Goal: Transaction & Acquisition: Purchase product/service

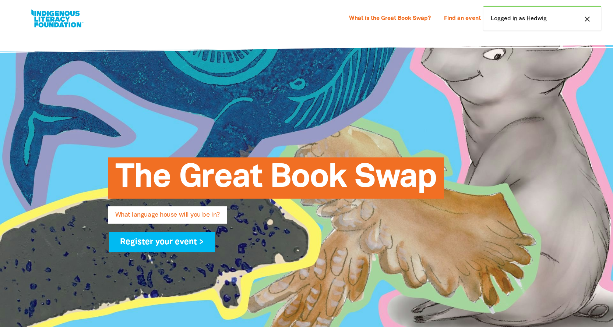
select select "k12"
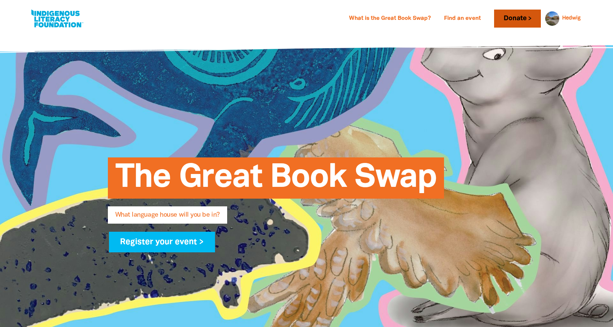
click at [515, 16] on link "Donate" at bounding box center [517, 19] width 46 height 18
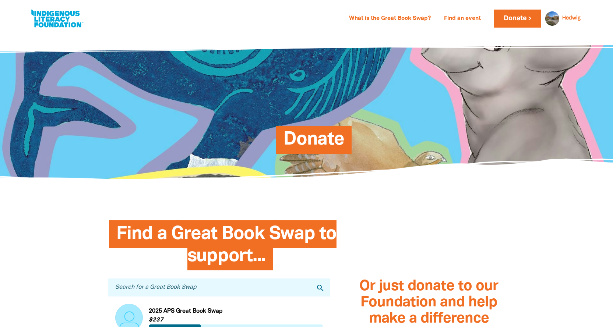
scroll to position [172, 0]
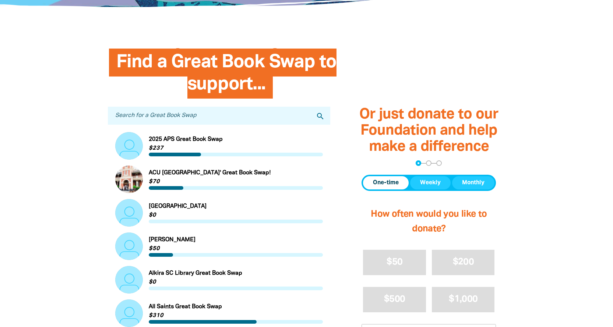
click at [183, 117] on input "Search for a Great Book Swap" at bounding box center [219, 116] width 223 height 18
type input "[GEOGRAPHIC_DATA]"
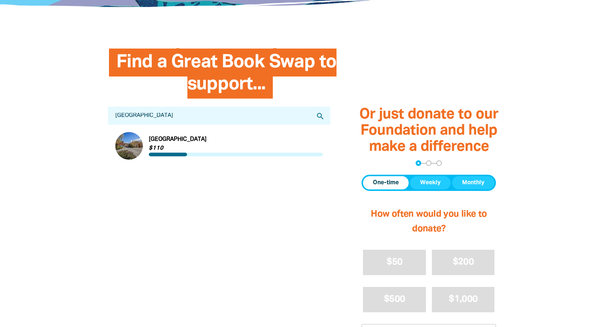
scroll to position [343, 0]
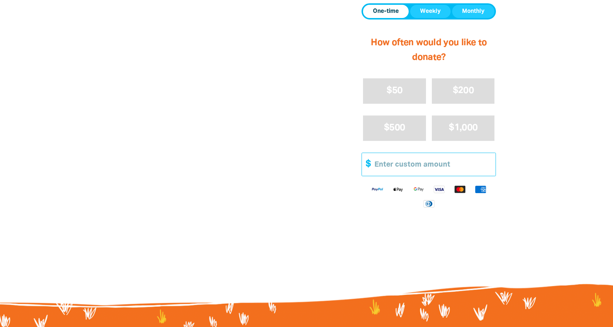
click at [392, 162] on input "Other Amount" at bounding box center [432, 164] width 126 height 22
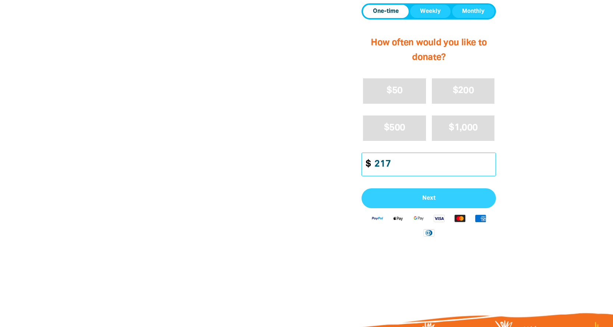
type input "217"
click at [433, 193] on button "Next" at bounding box center [428, 198] width 134 height 20
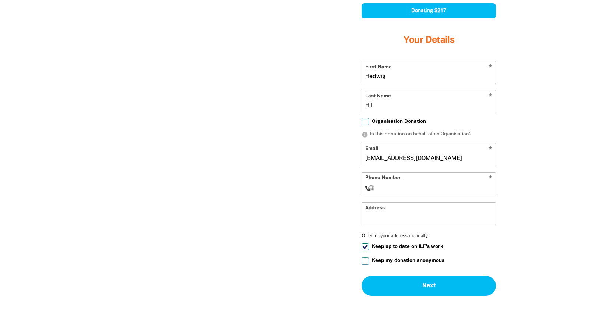
click at [394, 75] on input "Hedwig" at bounding box center [429, 72] width 134 height 22
drag, startPoint x: 394, startPoint y: 75, endPoint x: 326, endPoint y: 66, distance: 68.8
click at [326, 66] on div "Find a Great Book Swap to support... Search for a Great Book Swap [GEOGRAPHIC_D…" at bounding box center [307, 111] width 442 height 492
type input "[GEOGRAPHIC_DATA]"
click at [381, 104] on input "Hill" at bounding box center [429, 102] width 134 height 22
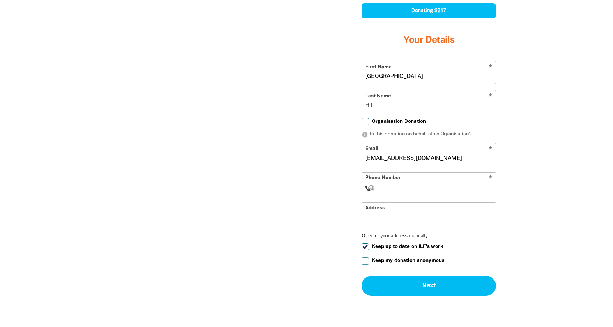
drag, startPoint x: 381, startPoint y: 104, endPoint x: 361, endPoint y: 102, distance: 19.6
click at [361, 102] on div "arrow_back Back Step 1 Step 2 Step 3 Donating $217 Your Details * First Name [G…" at bounding box center [428, 143] width 153 height 326
click at [387, 101] on input "Last Name" at bounding box center [429, 102] width 134 height 22
type input "[GEOGRAPHIC_DATA]"
click at [367, 120] on input "Organisation Donation" at bounding box center [364, 121] width 7 height 7
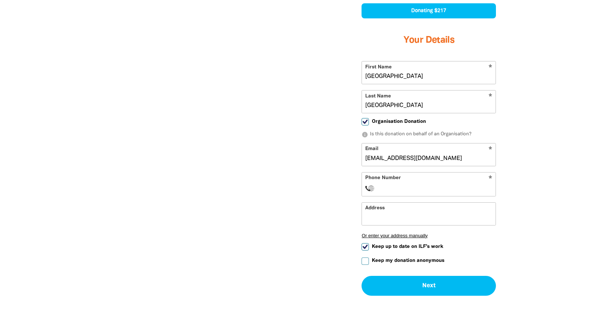
checkbox input "true"
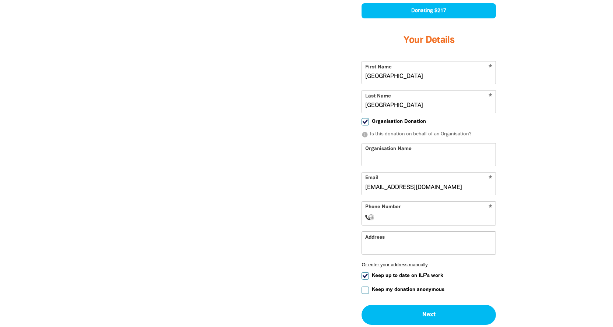
click at [421, 153] on input "Organisation Name" at bounding box center [429, 155] width 134 height 22
type input "[GEOGRAPHIC_DATA]"
select select "AU"
type input "[PHONE_NUMBER]"
type input "[STREET_ADDRESS][PERSON_NAME]"
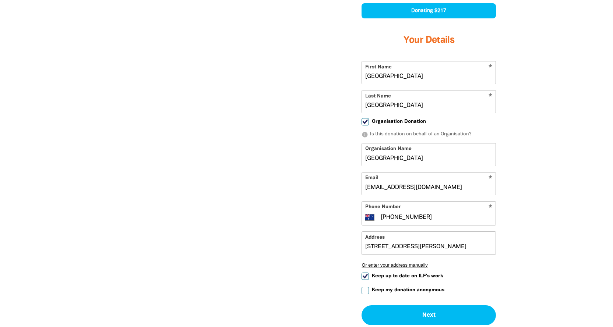
type input "[PHONE_NUMBER]"
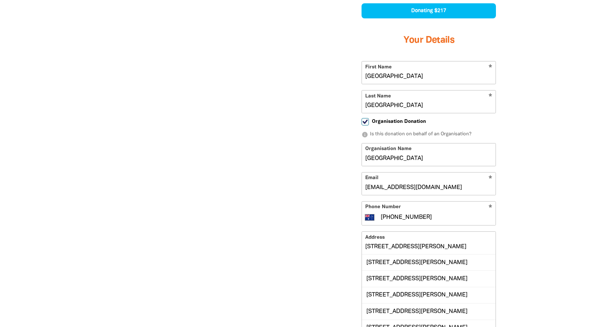
drag, startPoint x: 438, startPoint y: 263, endPoint x: 498, endPoint y: 273, distance: 61.5
click at [498, 273] on div "arrow_back Back Step 1 Step 2 Step 3 Donating $217 Your Details * First Name [G…" at bounding box center [428, 194] width 153 height 428
click at [430, 247] on input "[STREET_ADDRESS][PERSON_NAME]" at bounding box center [429, 243] width 134 height 22
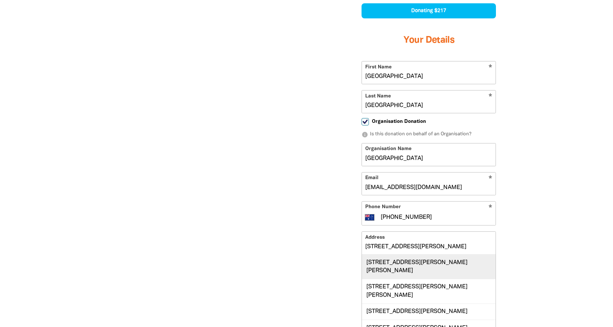
click at [432, 266] on div "[STREET_ADDRESS][PERSON_NAME][PERSON_NAME]" at bounding box center [429, 267] width 134 height 24
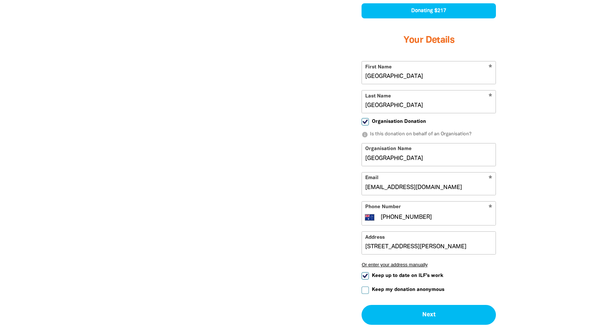
type input "[STREET_ADDRESS][PERSON_NAME][PERSON_NAME]"
click at [433, 77] on input "[GEOGRAPHIC_DATA]" at bounding box center [429, 72] width 134 height 22
click at [431, 77] on input "[GEOGRAPHIC_DATA]" at bounding box center [429, 72] width 134 height 22
drag, startPoint x: 431, startPoint y: 77, endPoint x: 341, endPoint y: 68, distance: 91.0
click at [341, 68] on div "Find a Great Book Swap to support... Search for a Great Book Swap [GEOGRAPHIC_D…" at bounding box center [307, 125] width 442 height 521
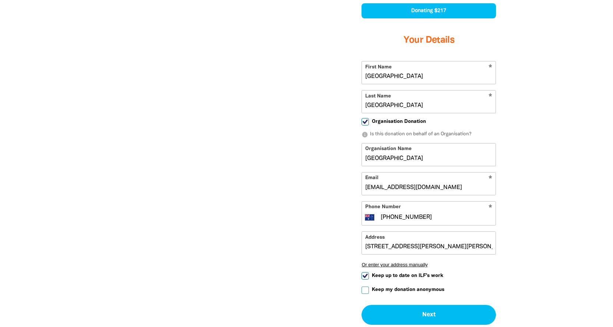
click at [442, 79] on input "[GEOGRAPHIC_DATA]" at bounding box center [429, 72] width 134 height 22
click at [543, 131] on div at bounding box center [306, 125] width 613 height 521
drag, startPoint x: 456, startPoint y: 105, endPoint x: 342, endPoint y: 93, distance: 114.3
click at [342, 93] on div "Or just donate to our Foundation and help make a difference arrow_back Back Ste…" at bounding box center [428, 125] width 175 height 491
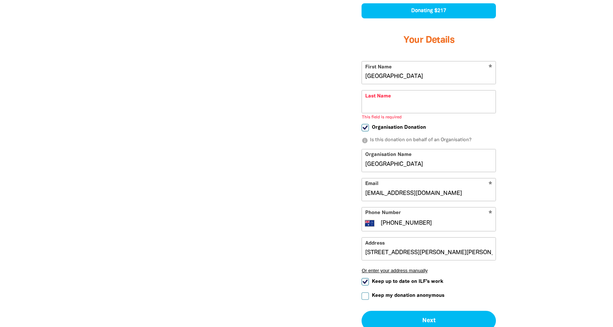
click at [429, 77] on input "[GEOGRAPHIC_DATA]" at bounding box center [429, 72] width 134 height 22
click at [371, 106] on input "Last Name" at bounding box center [429, 102] width 134 height 22
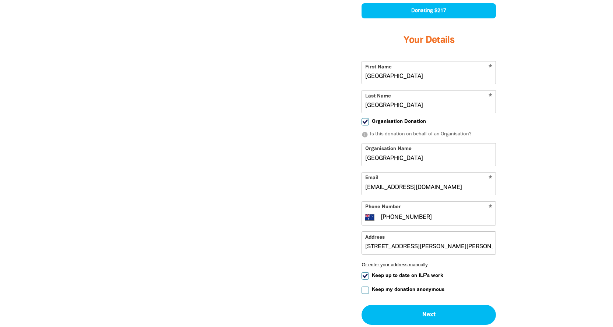
type input "[GEOGRAPHIC_DATA]"
click at [438, 75] on input "[GEOGRAPHIC_DATA]" at bounding box center [429, 72] width 134 height 22
drag, startPoint x: 438, startPoint y: 75, endPoint x: 342, endPoint y: 67, distance: 96.5
click at [342, 67] on div "Or just donate to our Foundation and help make a difference arrow_back Back Ste…" at bounding box center [428, 125] width 175 height 491
type input "[PERSON_NAME]"
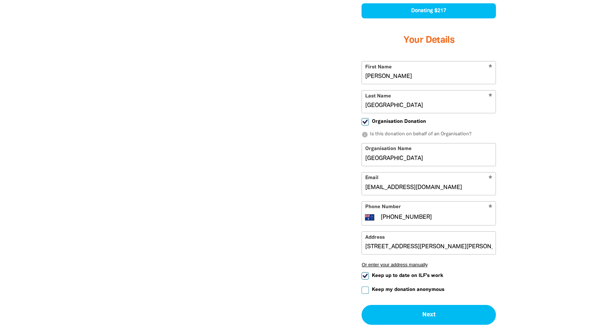
drag, startPoint x: 434, startPoint y: 103, endPoint x: 337, endPoint y: 96, distance: 97.4
click at [337, 96] on div "Find a Great Book Swap to support... Search for a Great Book Swap [GEOGRAPHIC_D…" at bounding box center [307, 125] width 442 height 521
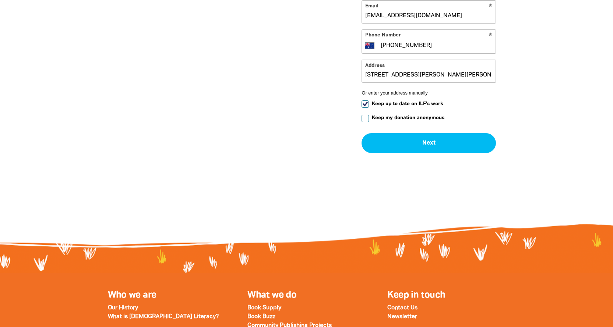
type input "Loveluck"
click at [362, 103] on input "Keep up to date on ILF's work" at bounding box center [364, 103] width 7 height 7
checkbox input "false"
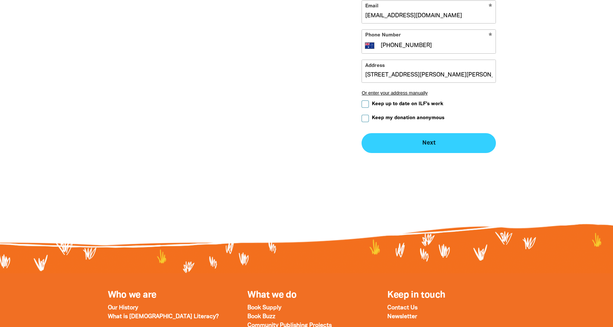
click at [425, 140] on button "Next chevron_right" at bounding box center [428, 143] width 134 height 20
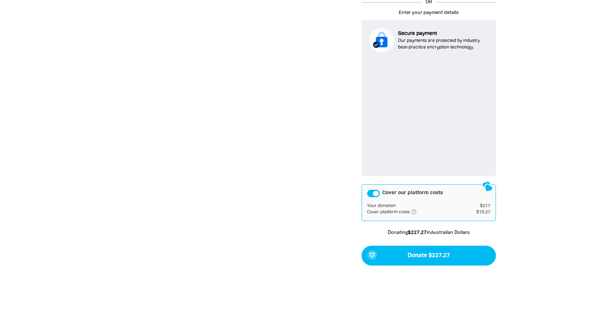
scroll to position [485, 0]
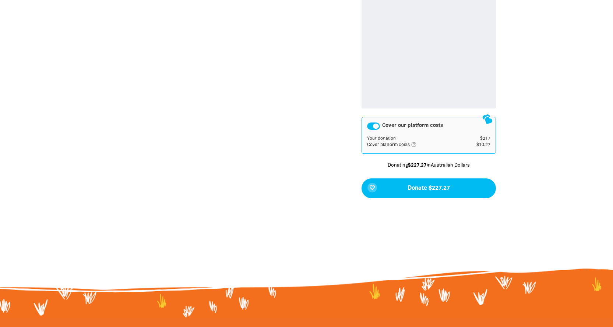
click at [415, 143] on icon "help_outlined" at bounding box center [417, 145] width 12 height 6
click at [373, 125] on div "Cover our platform costs" at bounding box center [373, 126] width 13 height 7
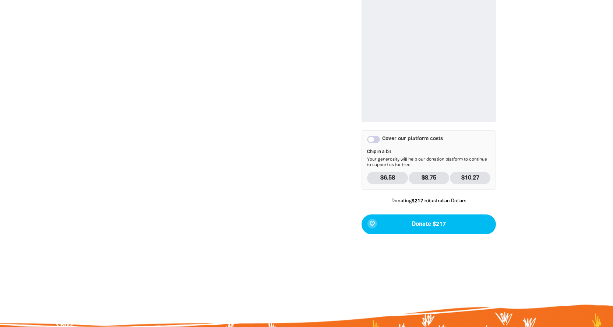
scroll to position [657, 0]
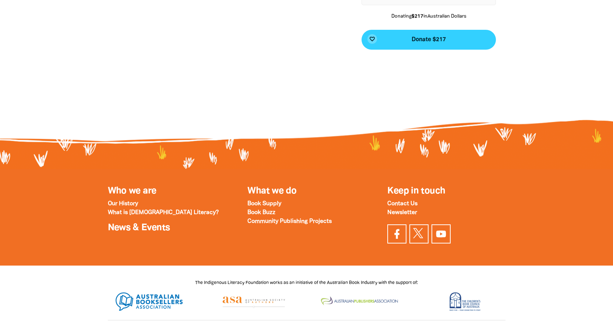
click at [420, 41] on span "Donate $217" at bounding box center [428, 40] width 34 height 6
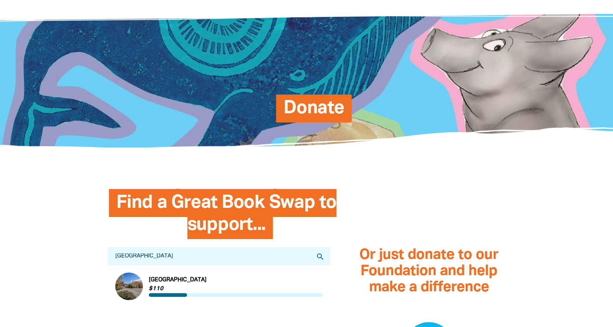
scroll to position [0, 0]
